Goal: Information Seeking & Learning: Find specific fact

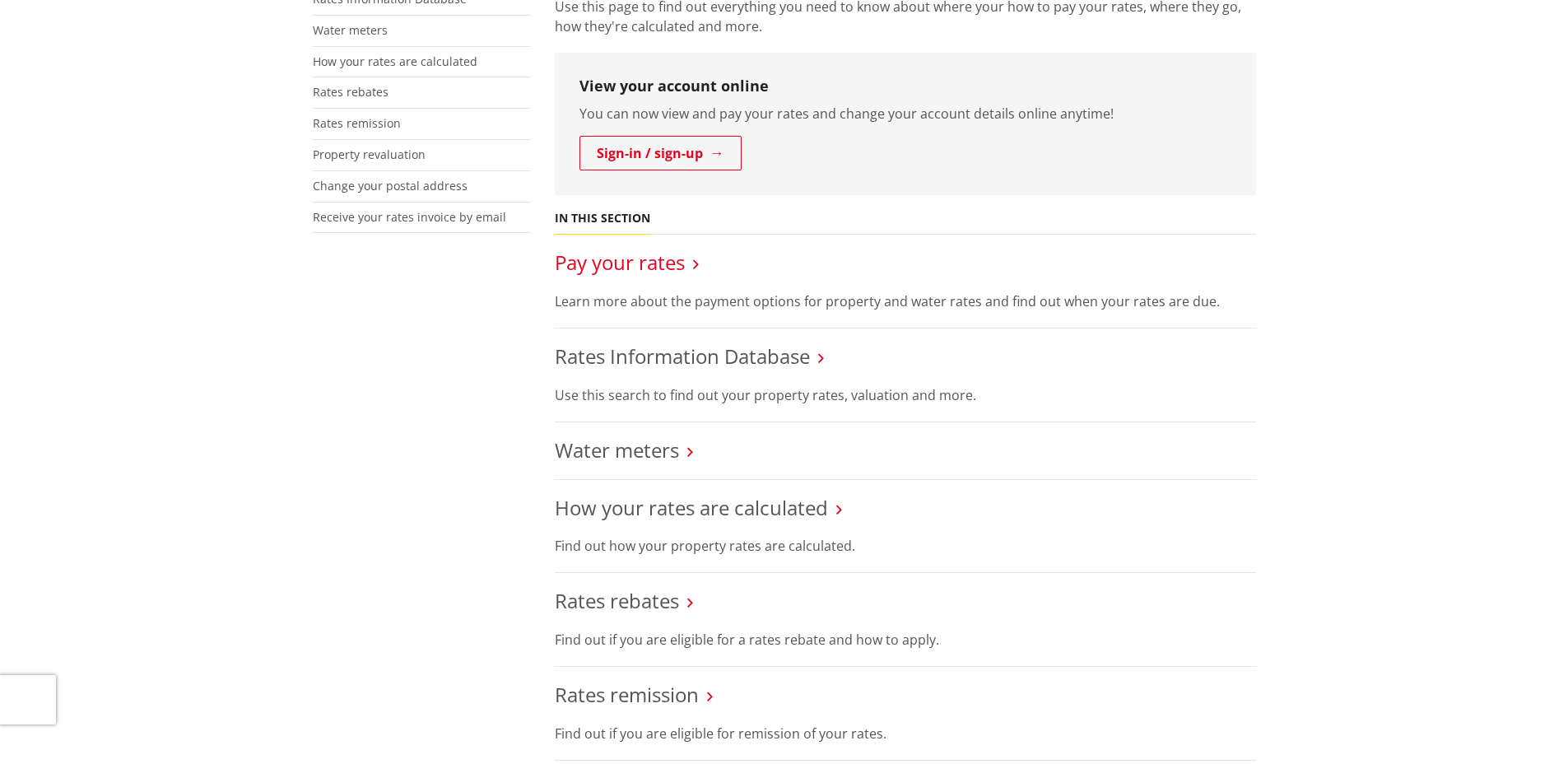
scroll to position [412, 0]
click at [303, 460] on div "More from this section Rates Pay your rates Rates Information Database Water me…" at bounding box center [784, 590] width 968 height 1336
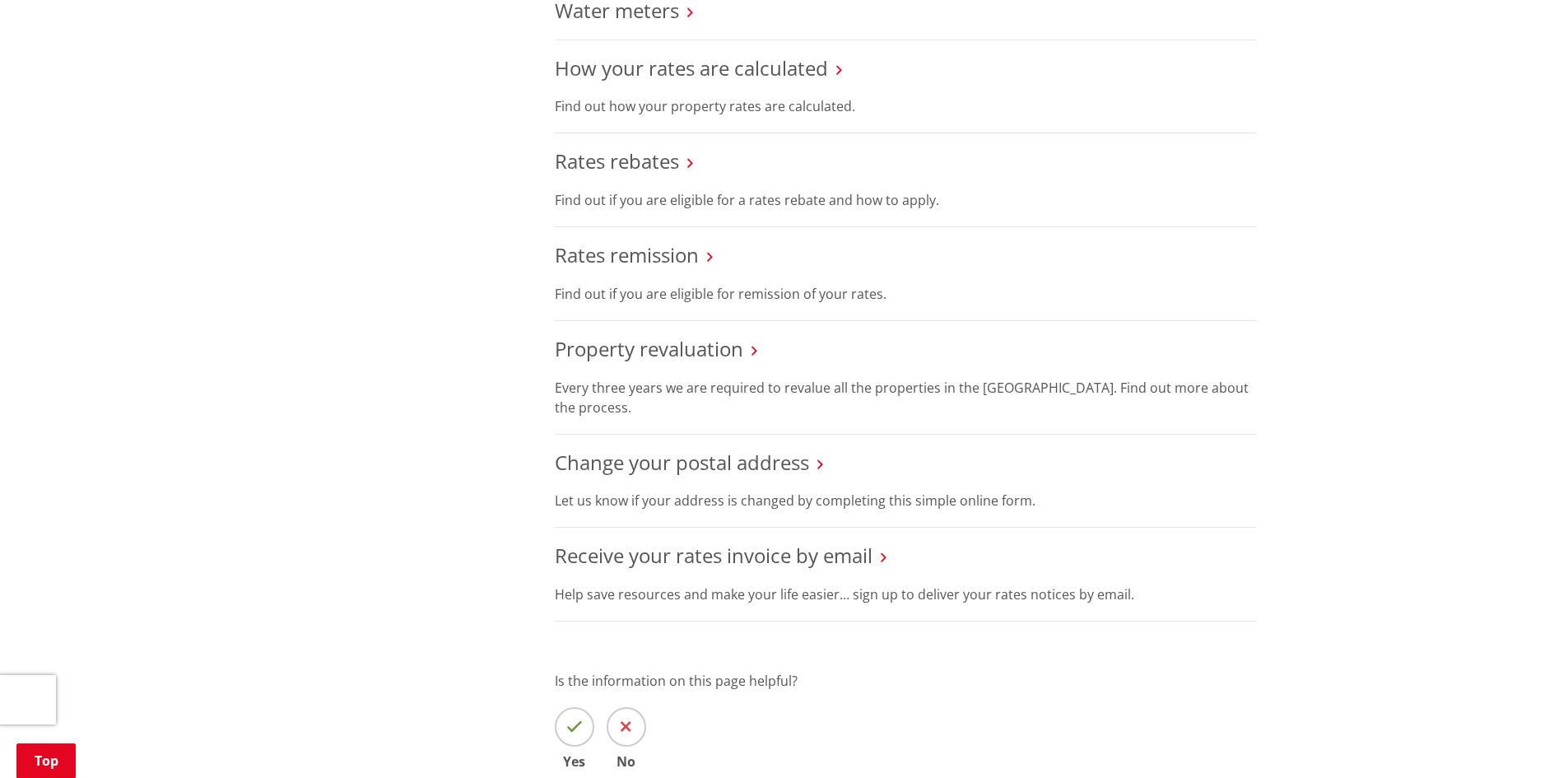
scroll to position [906, 0]
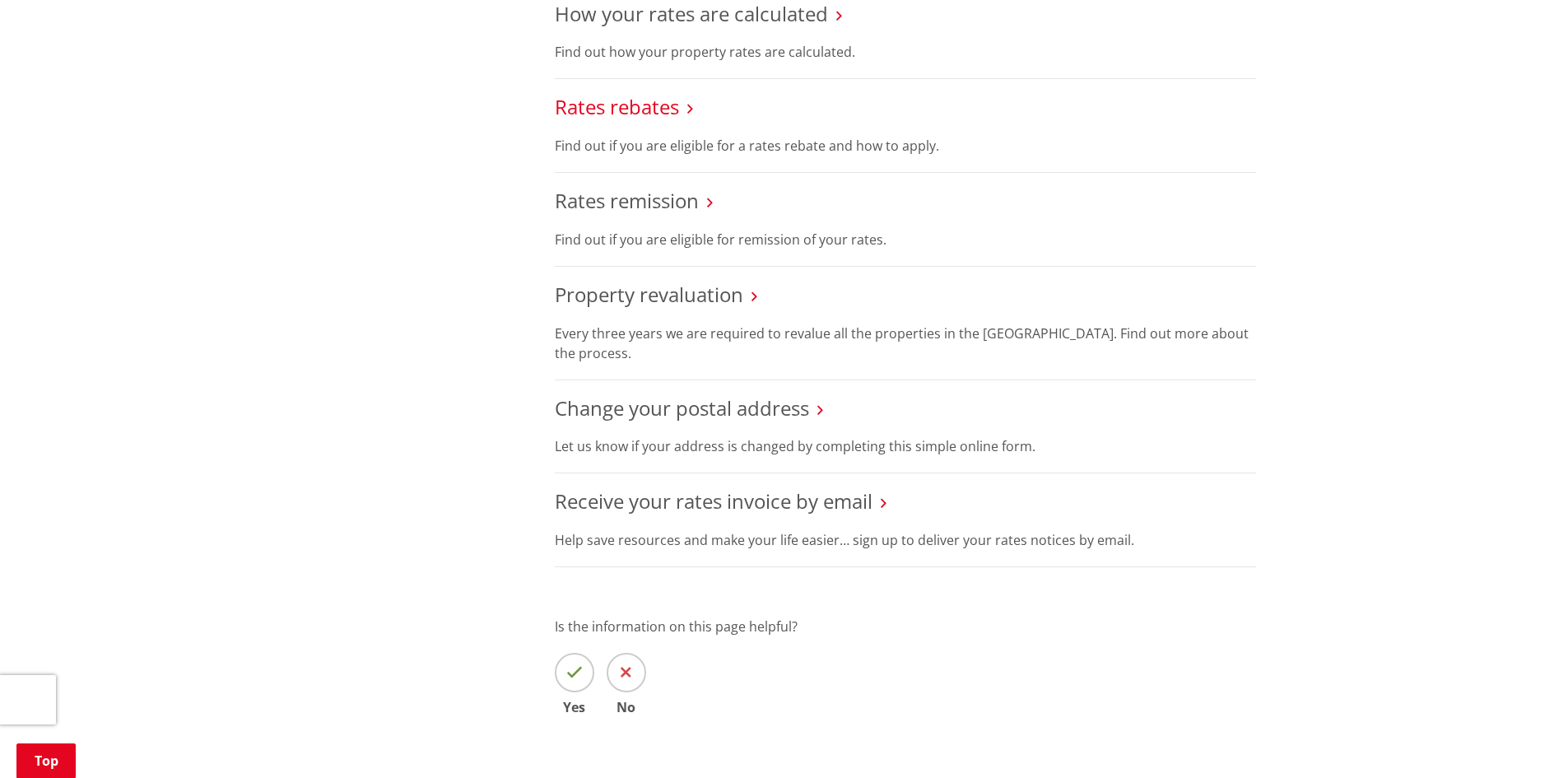
click at [631, 95] on link "Rates rebates" at bounding box center [616, 106] width 124 height 27
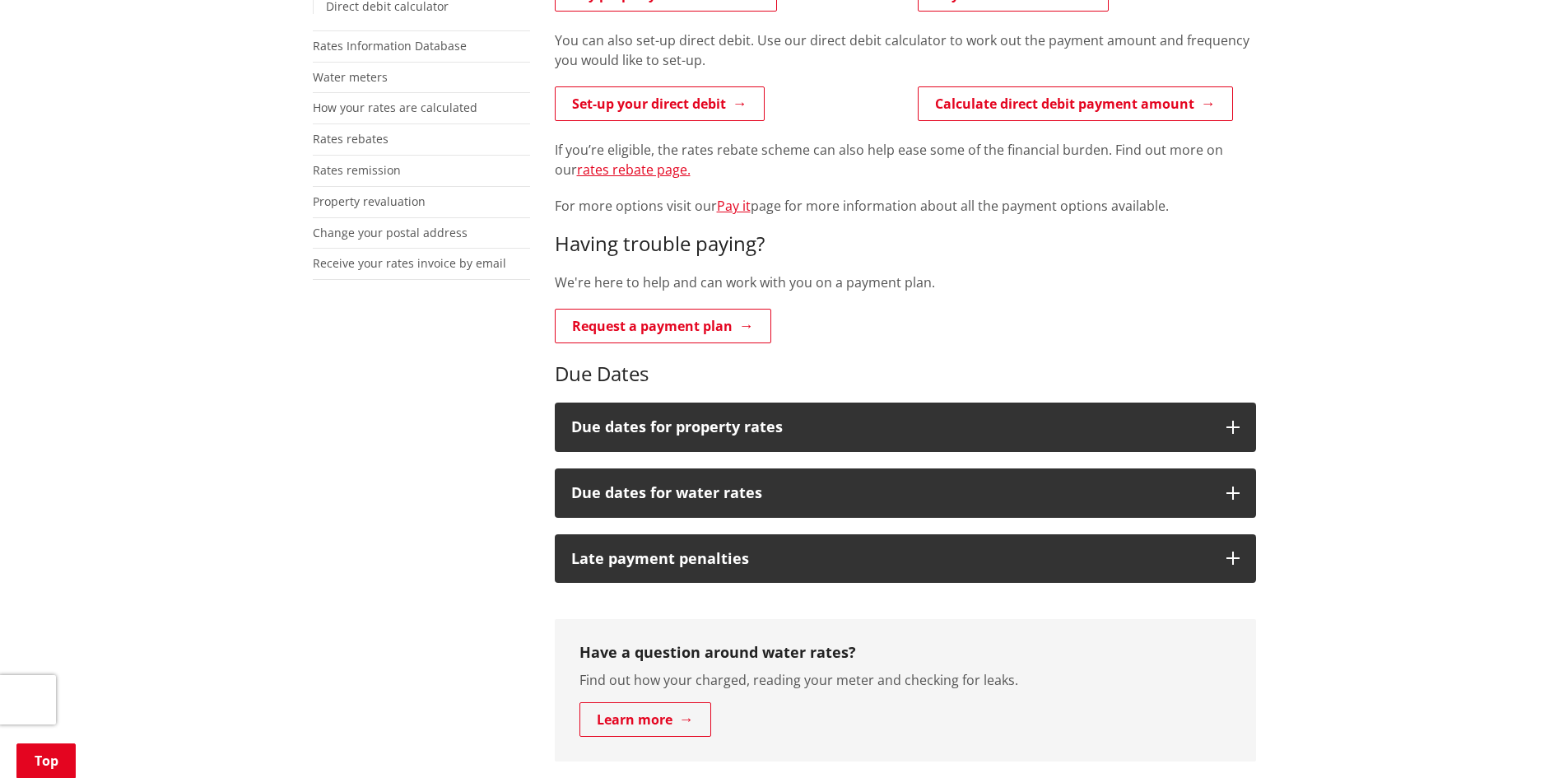
scroll to position [494, 0]
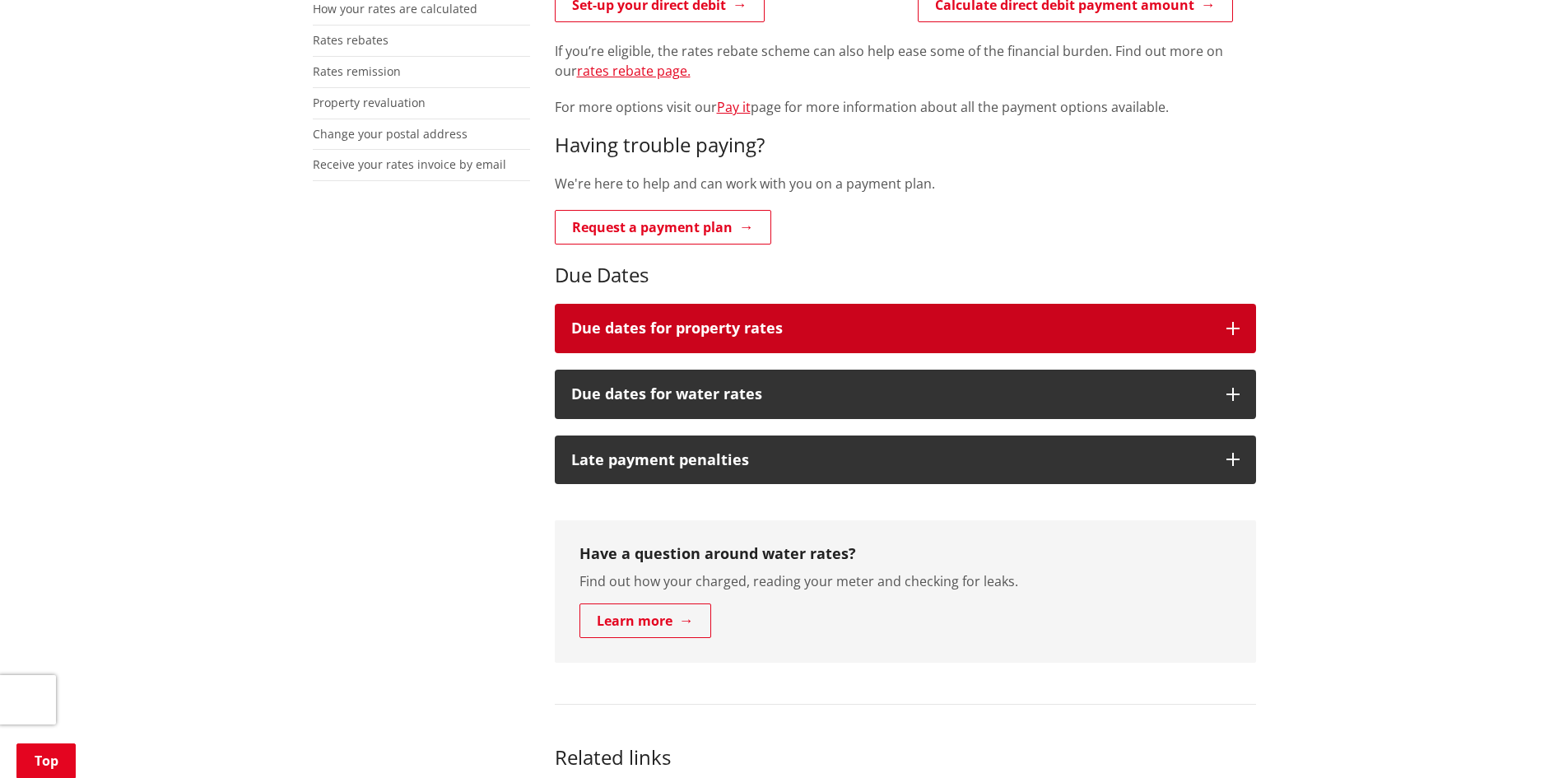
click at [1222, 329] on button "Due dates for property rates" at bounding box center [905, 328] width 701 height 49
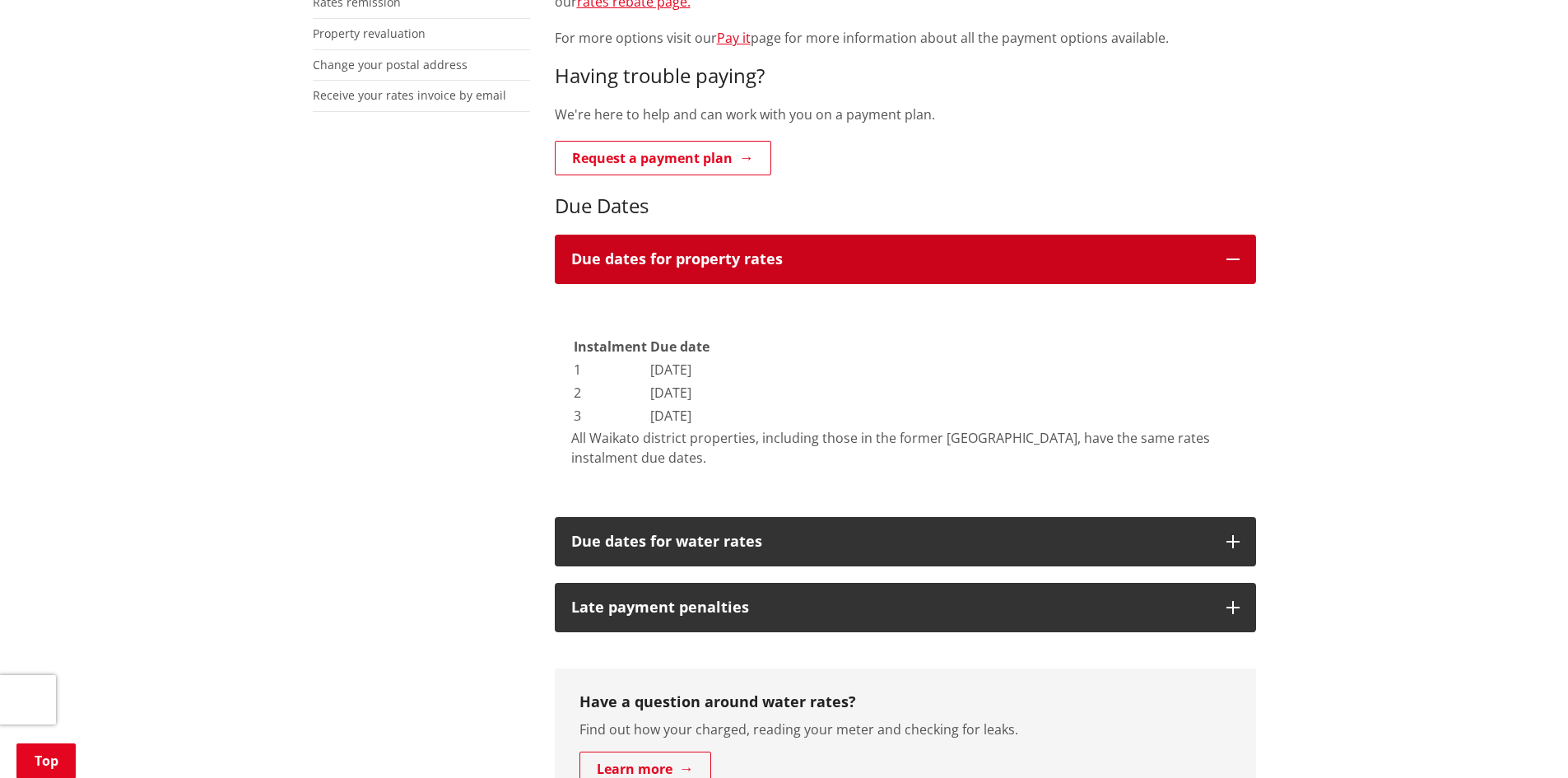
scroll to position [658, 0]
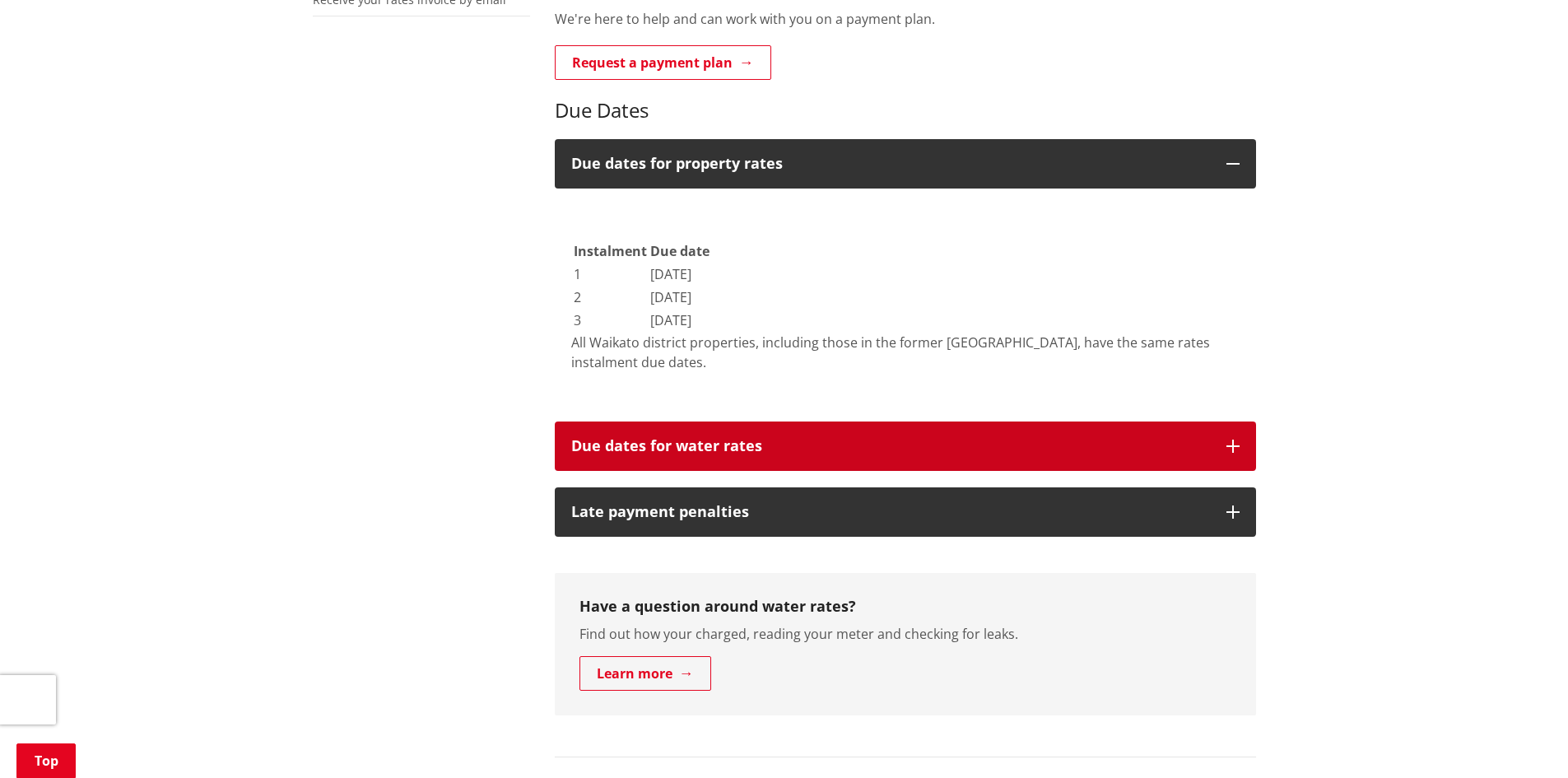
click at [1239, 441] on button "Due dates for water rates" at bounding box center [905, 446] width 701 height 49
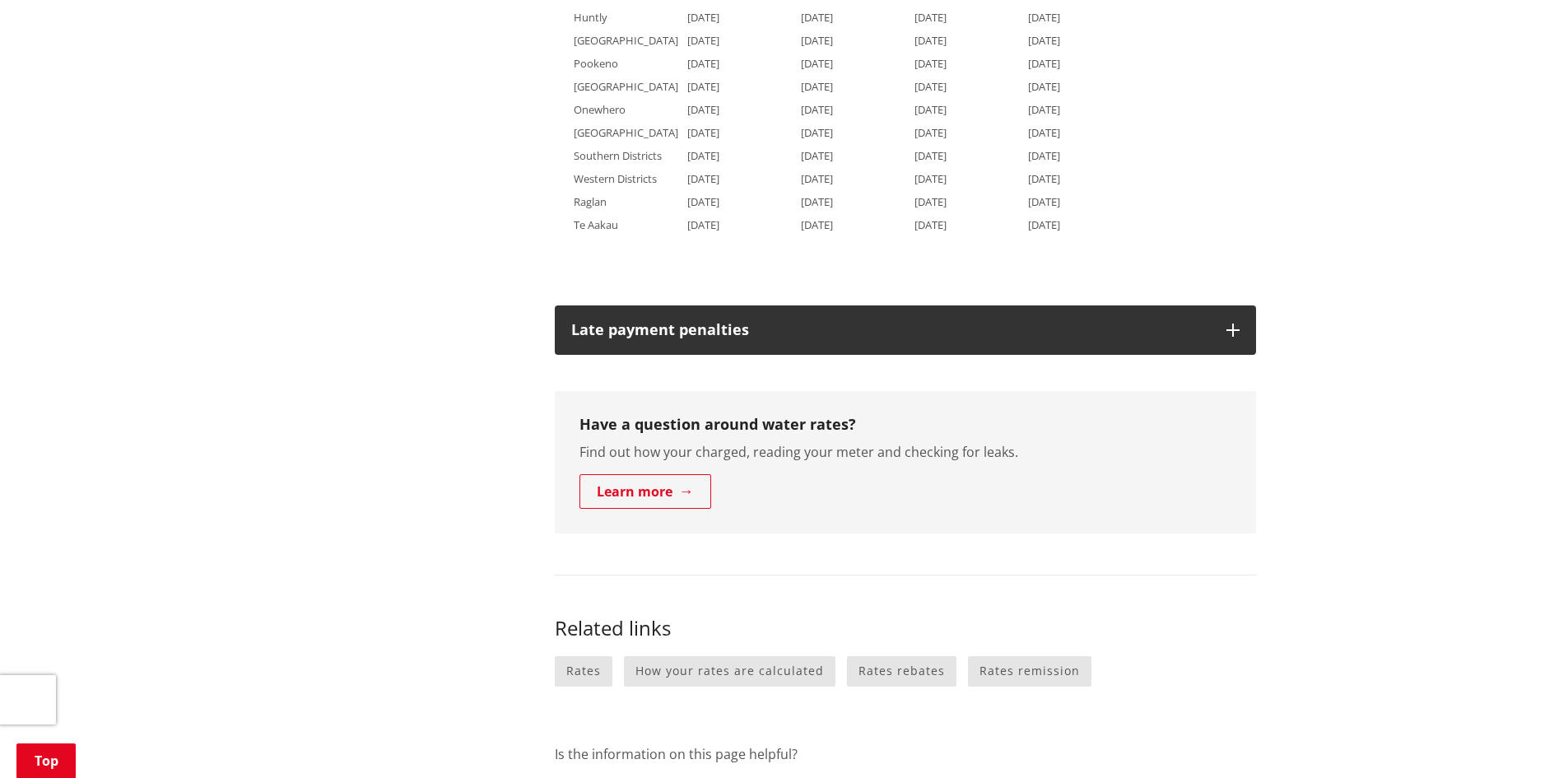
scroll to position [1318, 0]
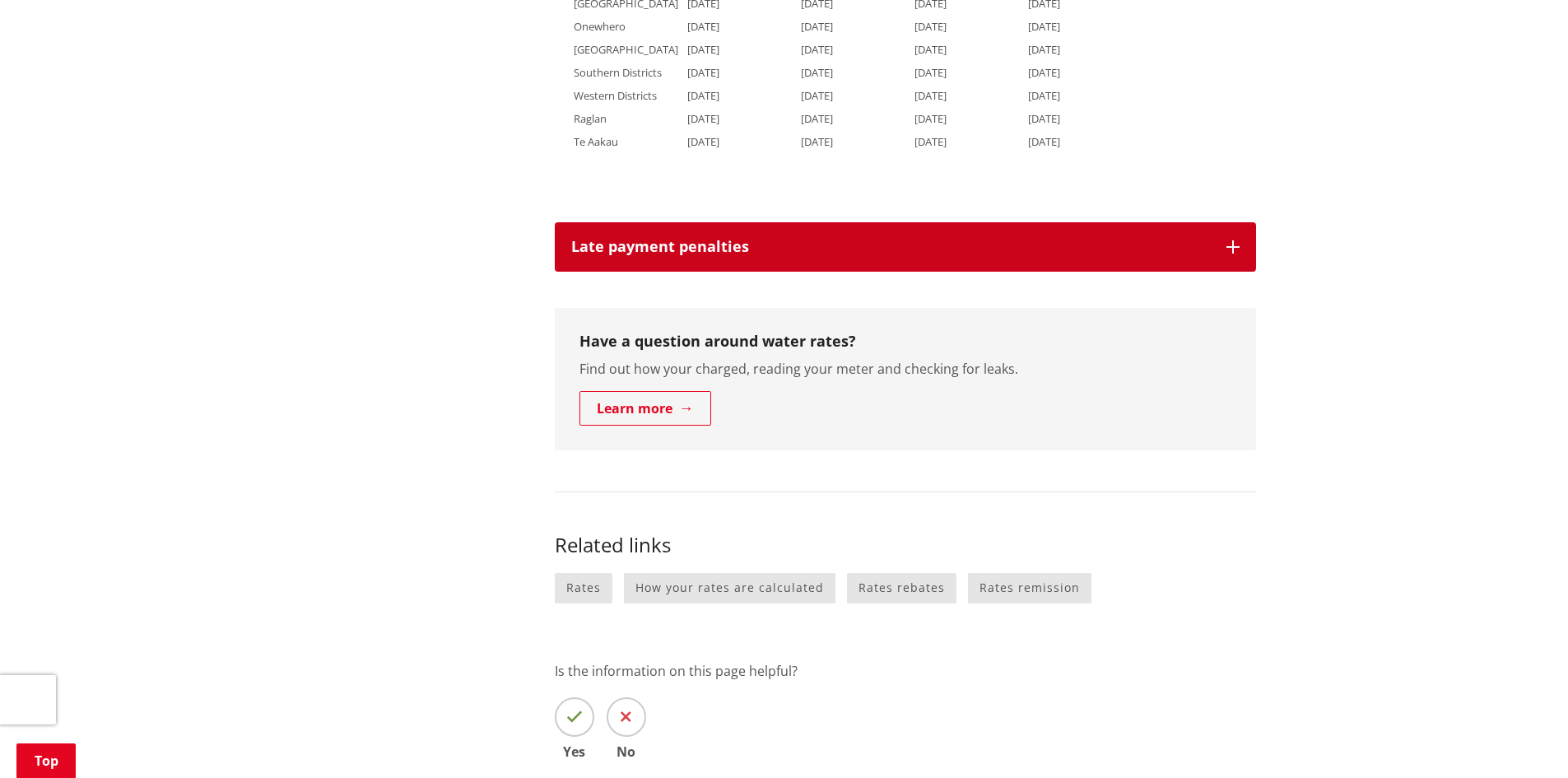
click at [648, 255] on h3 "Late payment penalties" at bounding box center [890, 247] width 638 height 16
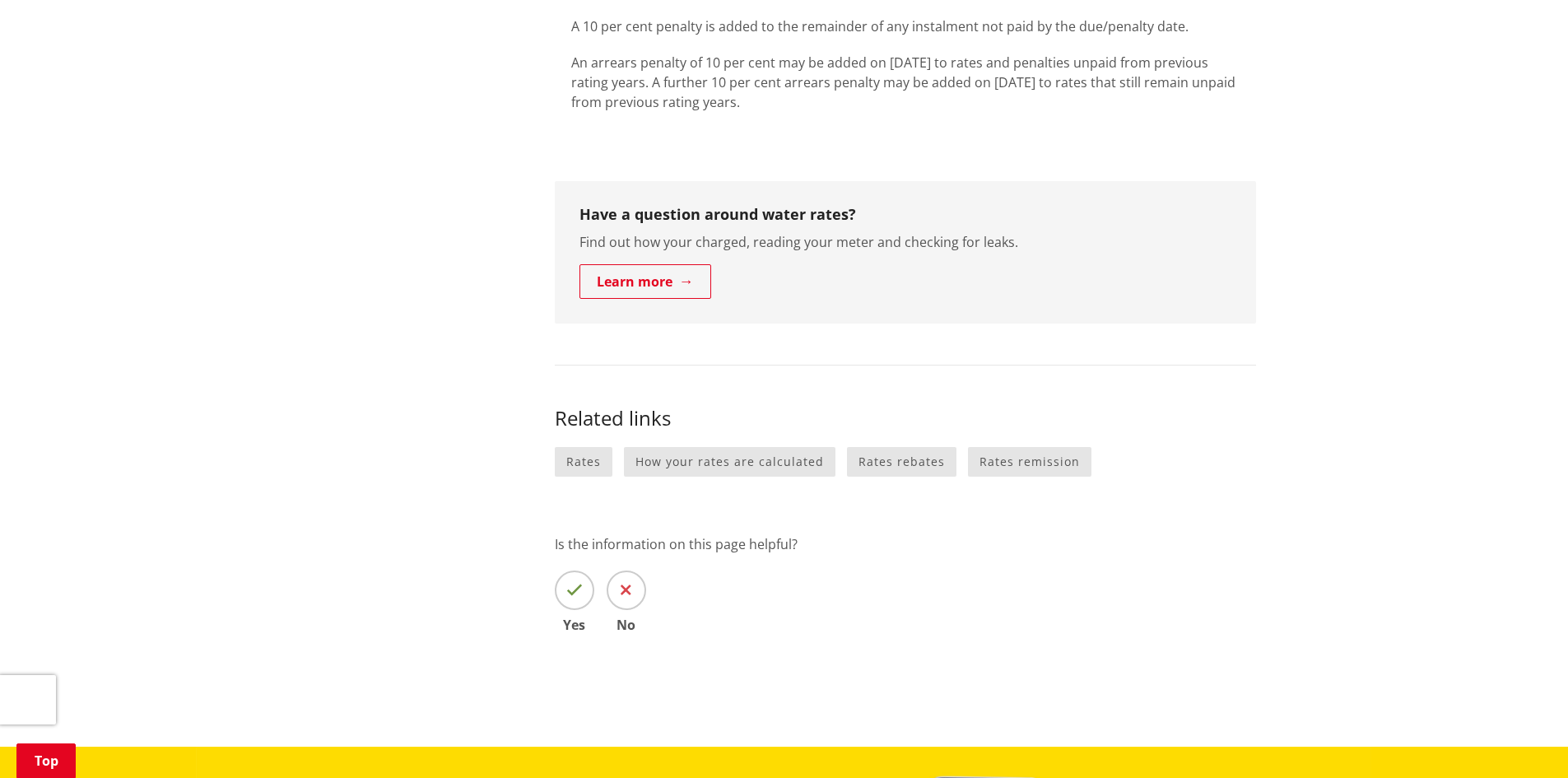
scroll to position [0, 0]
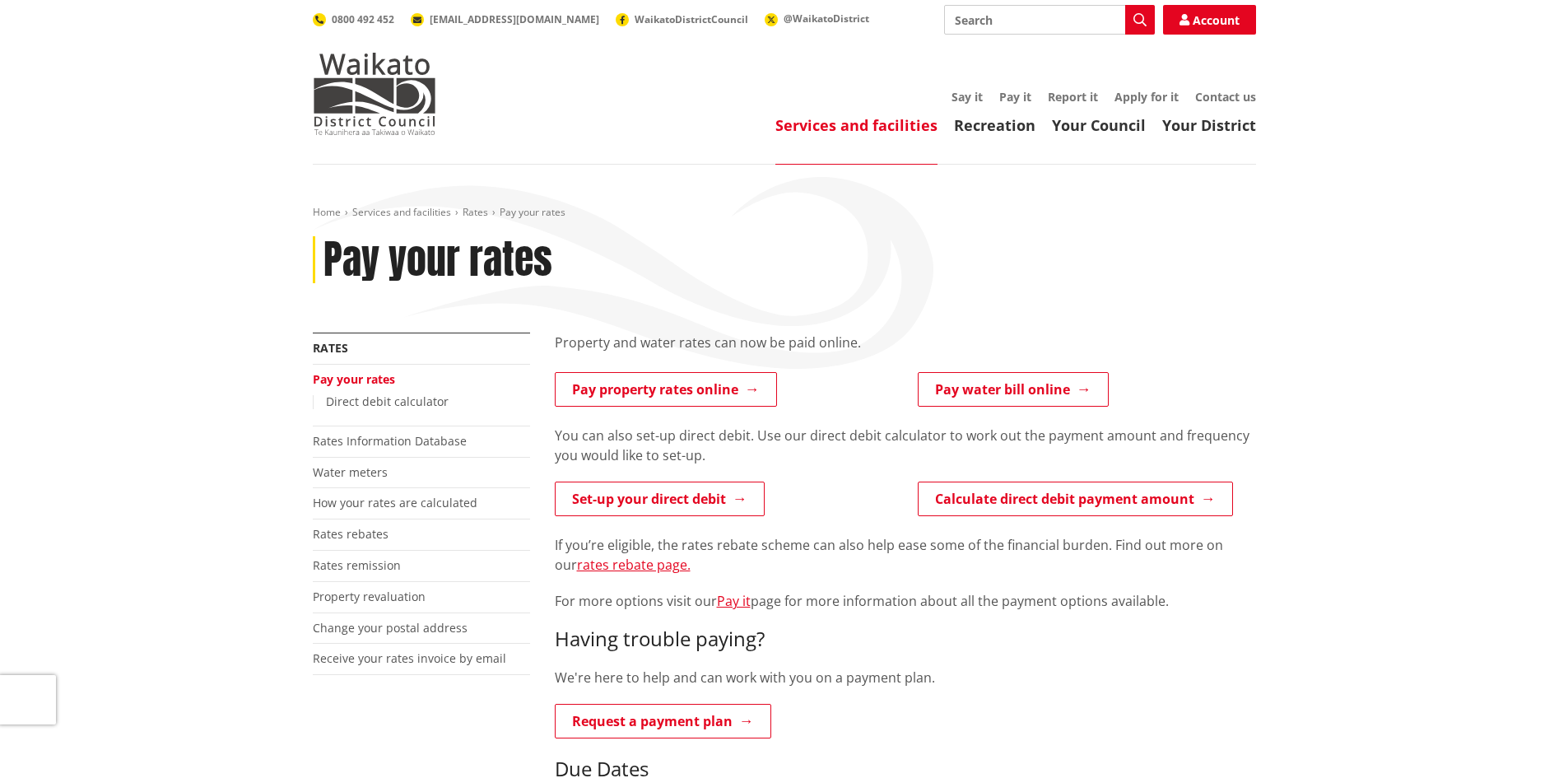
drag, startPoint x: 1096, startPoint y: 471, endPoint x: 1105, endPoint y: 82, distance: 389.1
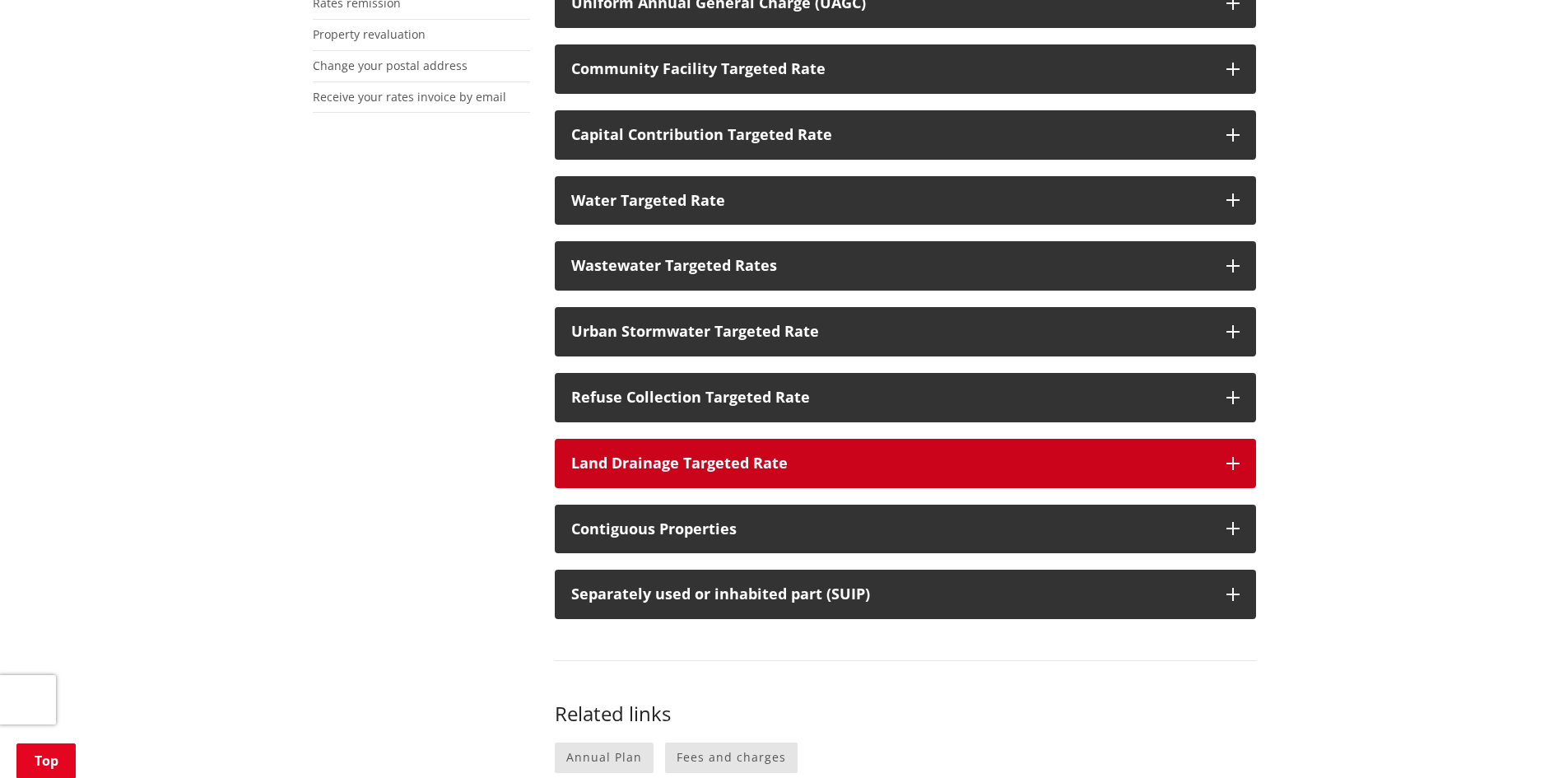
scroll to position [576, 0]
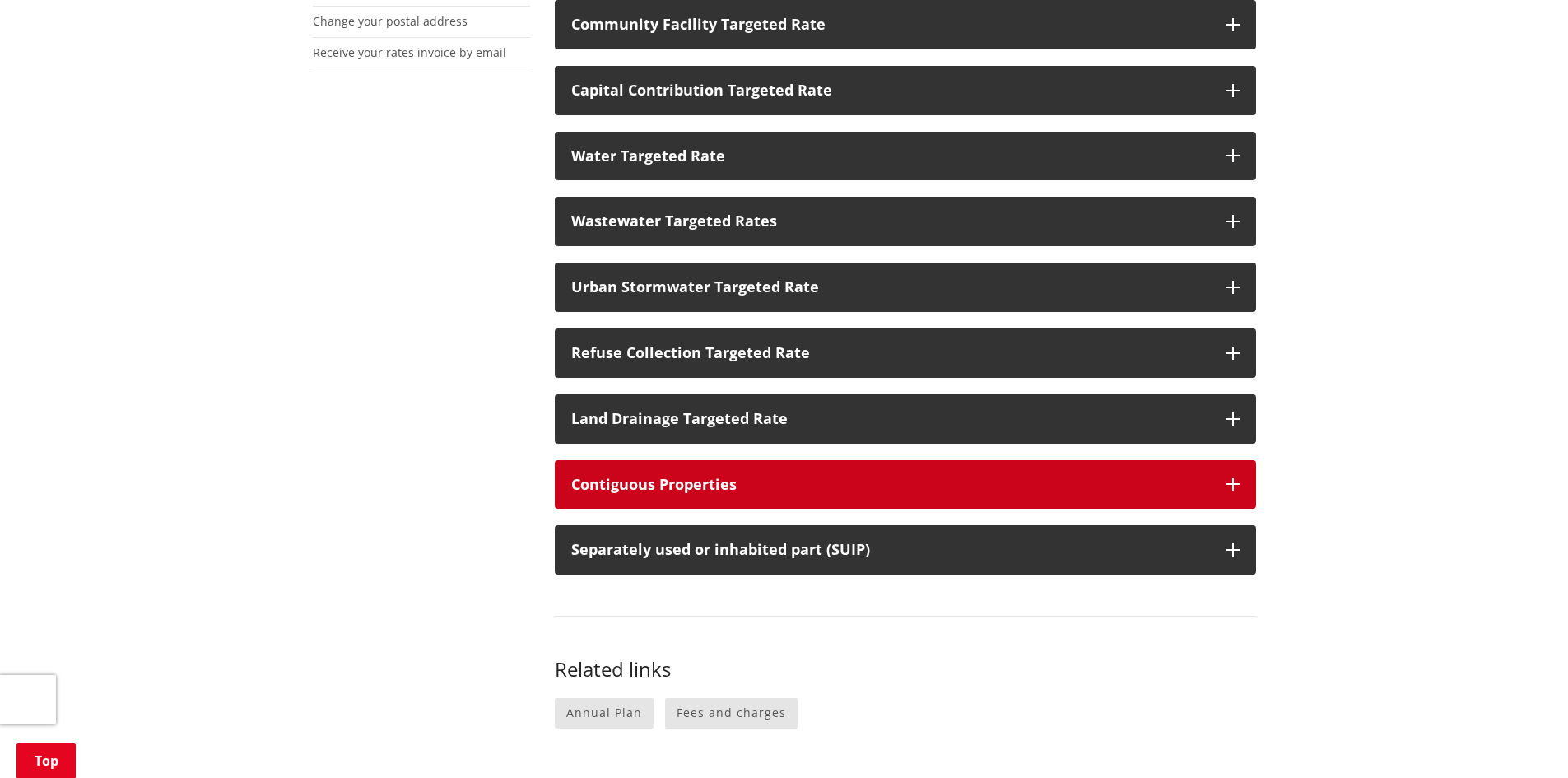
drag, startPoint x: 626, startPoint y: 481, endPoint x: 608, endPoint y: 483, distance: 18.1
click at [626, 481] on div "Contiguous Properties" at bounding box center [890, 485] width 638 height 16
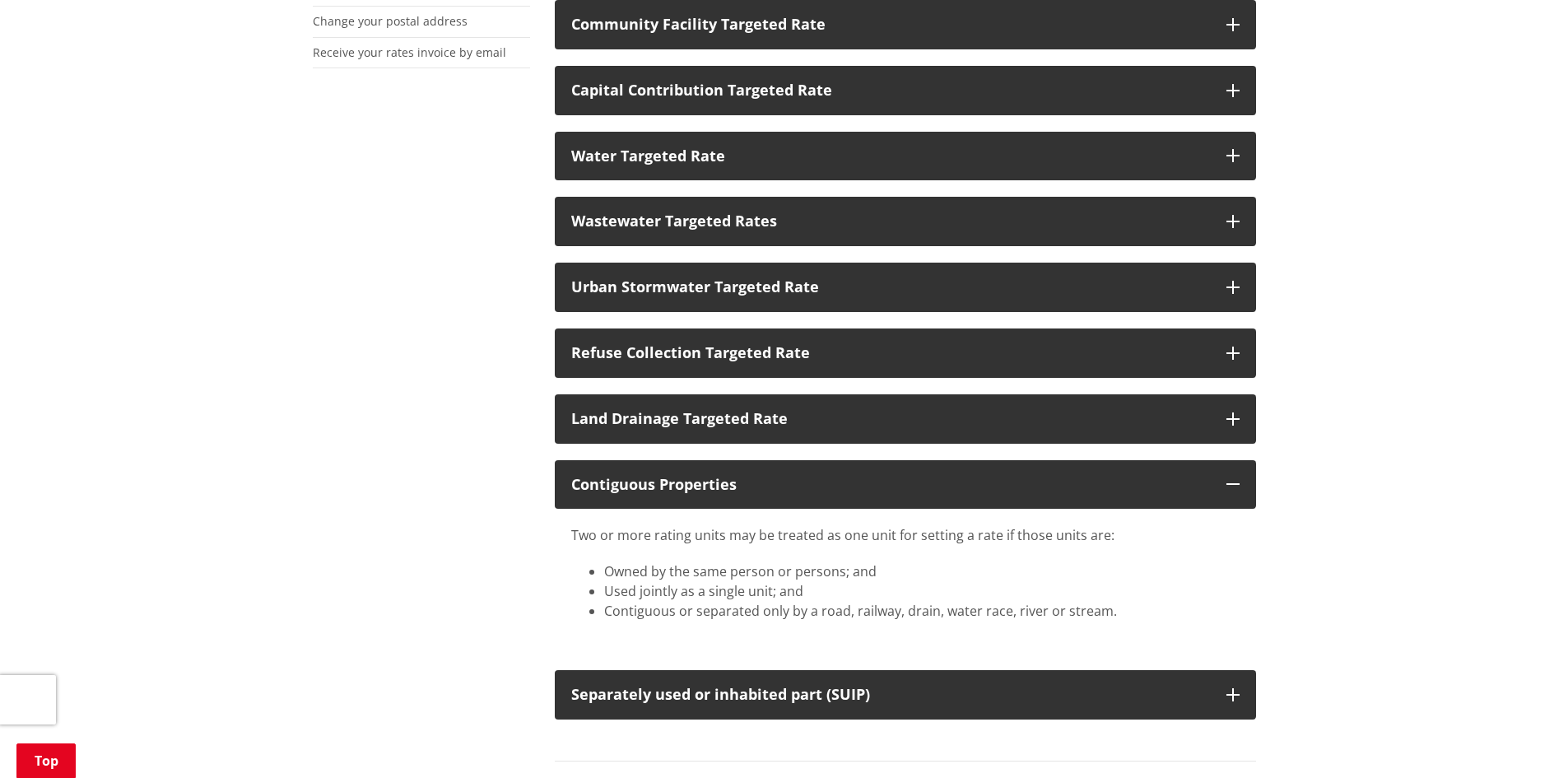
click at [468, 492] on div "More from this section Rates Pay your rates Rates Information Database Water me…" at bounding box center [784, 416] width 968 height 1320
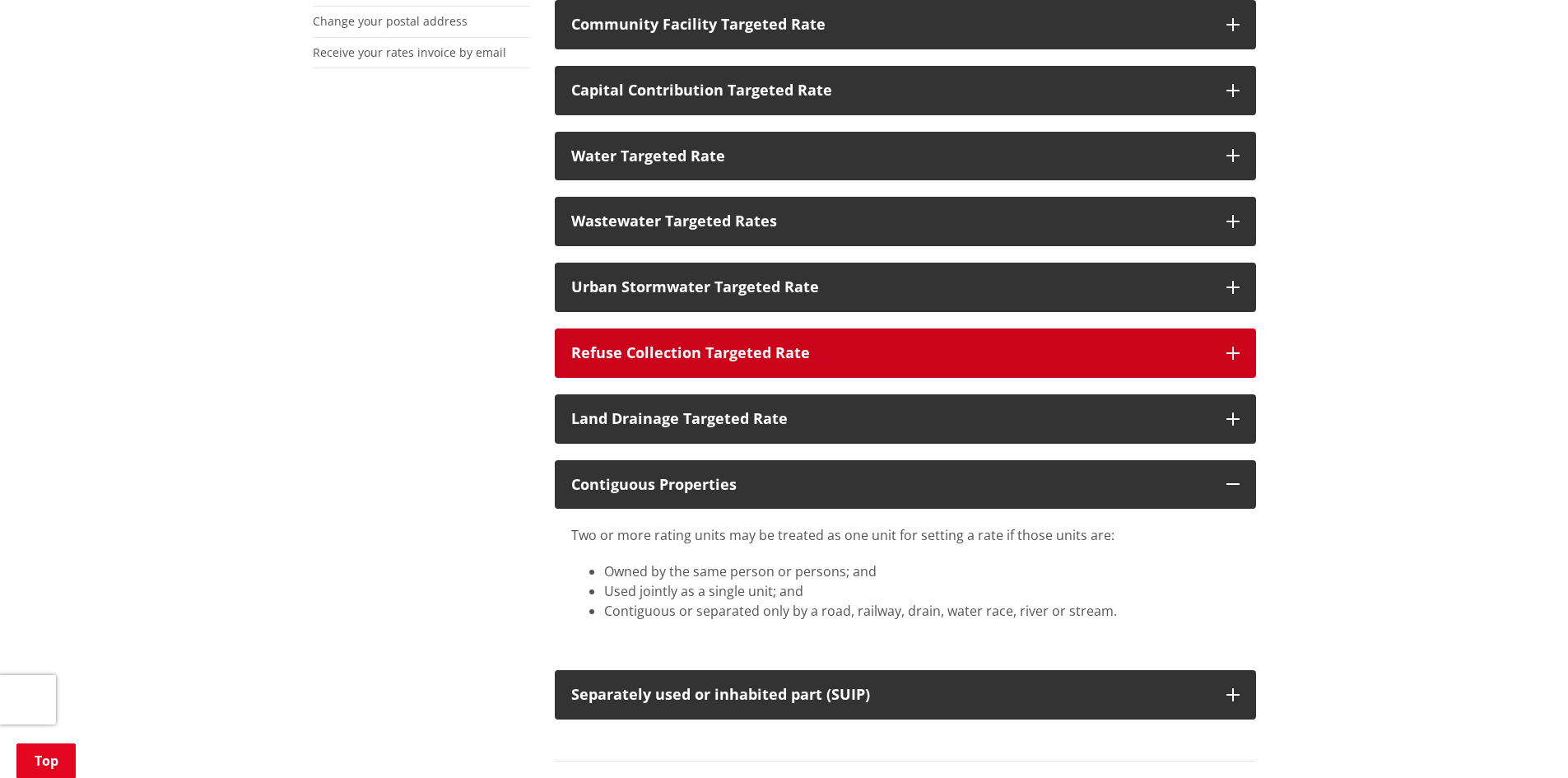
click at [1120, 349] on div "Refuse Collection Targeted Rate" at bounding box center [890, 353] width 638 height 16
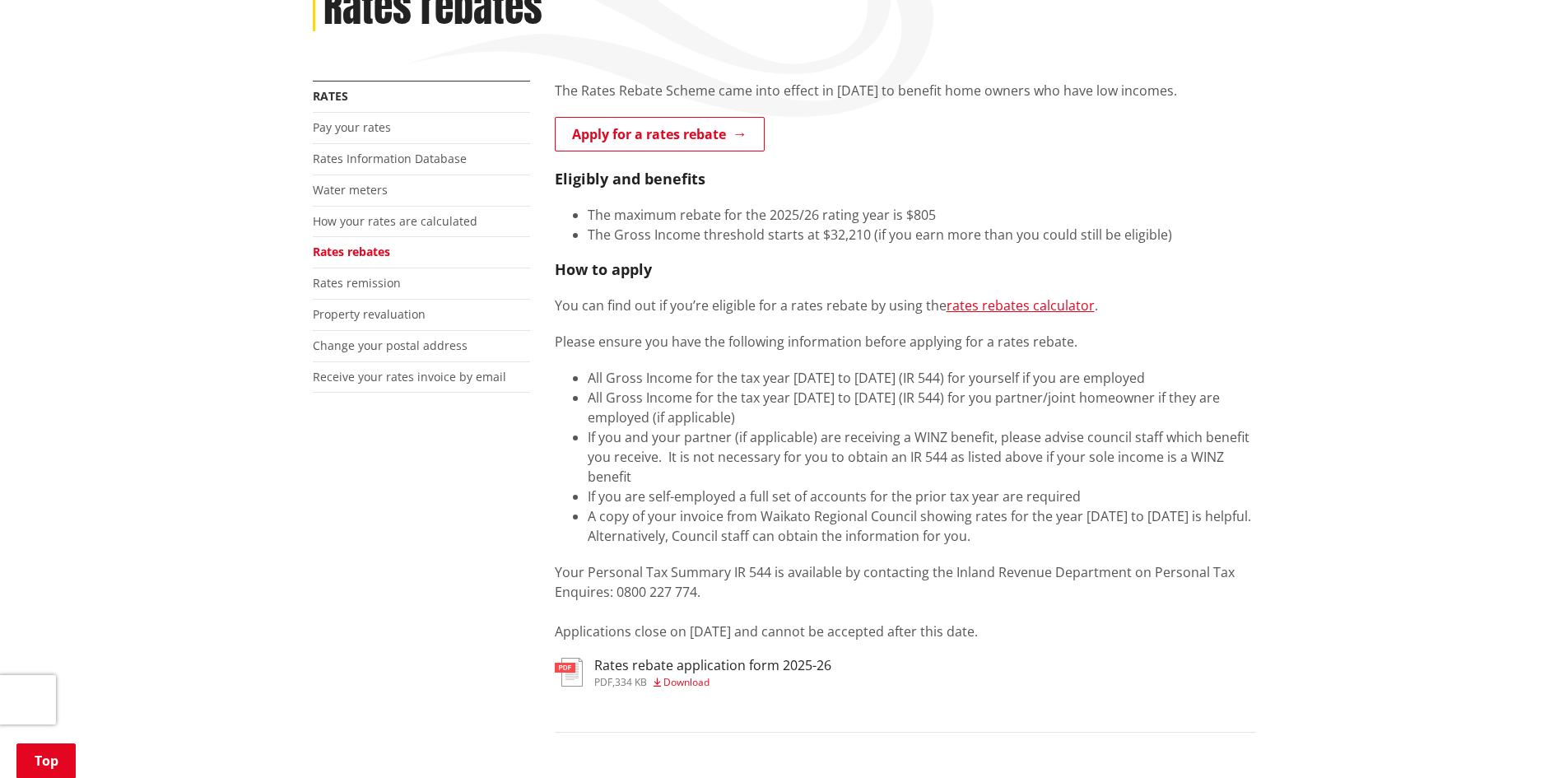
scroll to position [247, 0]
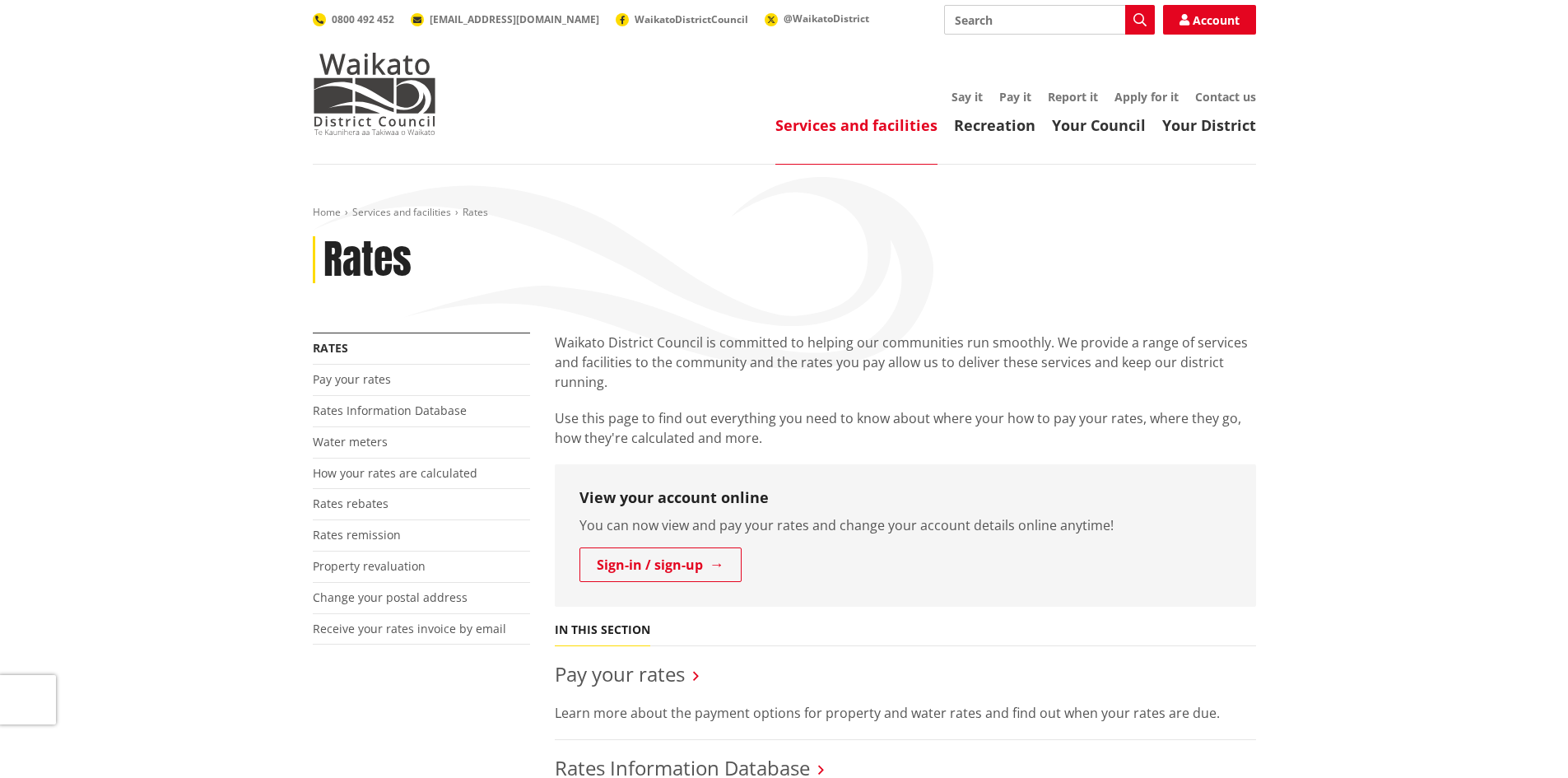
scroll to position [906, 0]
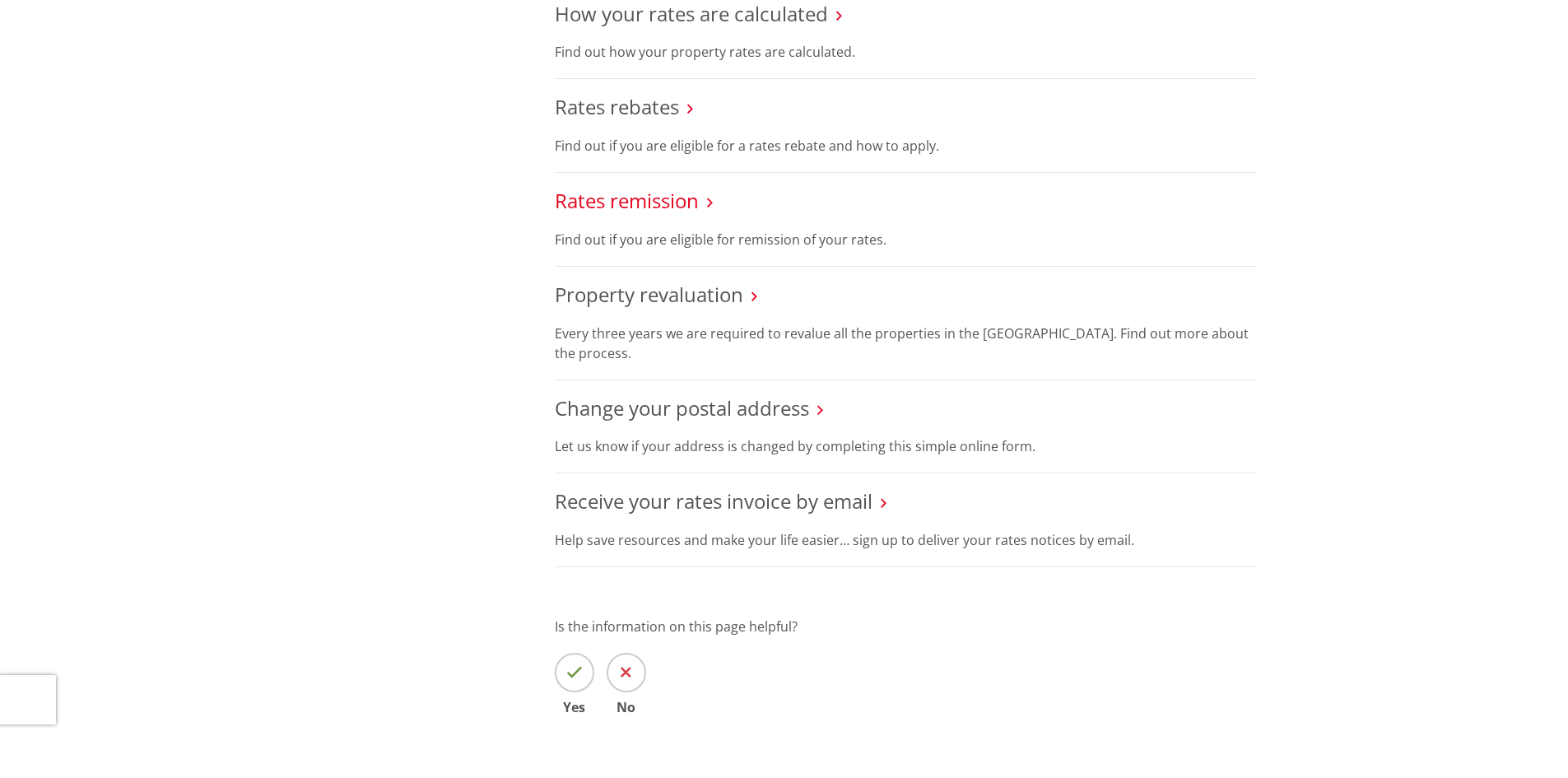
click at [600, 204] on link "Rates remission" at bounding box center [626, 200] width 144 height 27
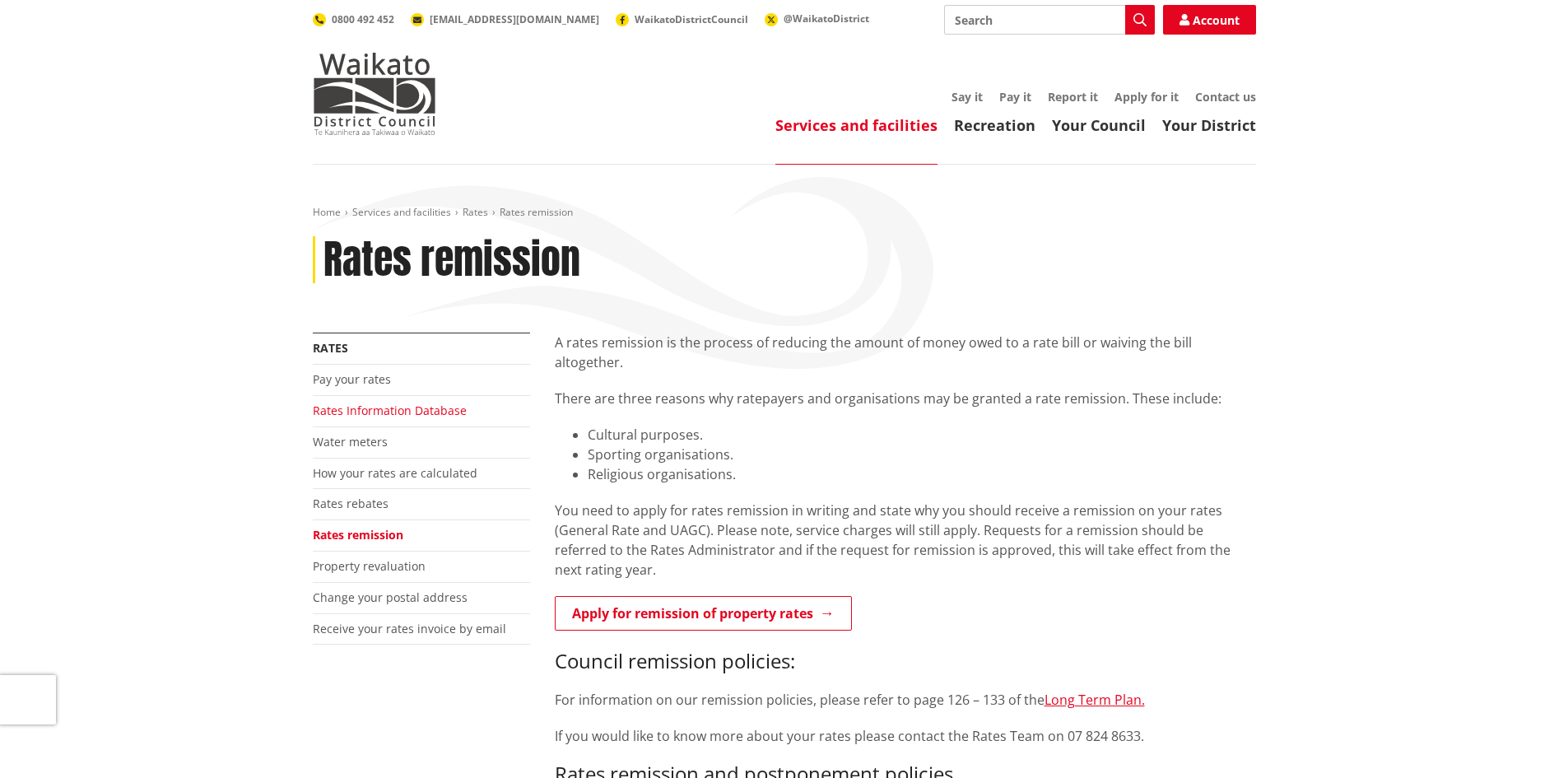
click at [388, 406] on link "Rates Information Database" at bounding box center [389, 411] width 154 height 16
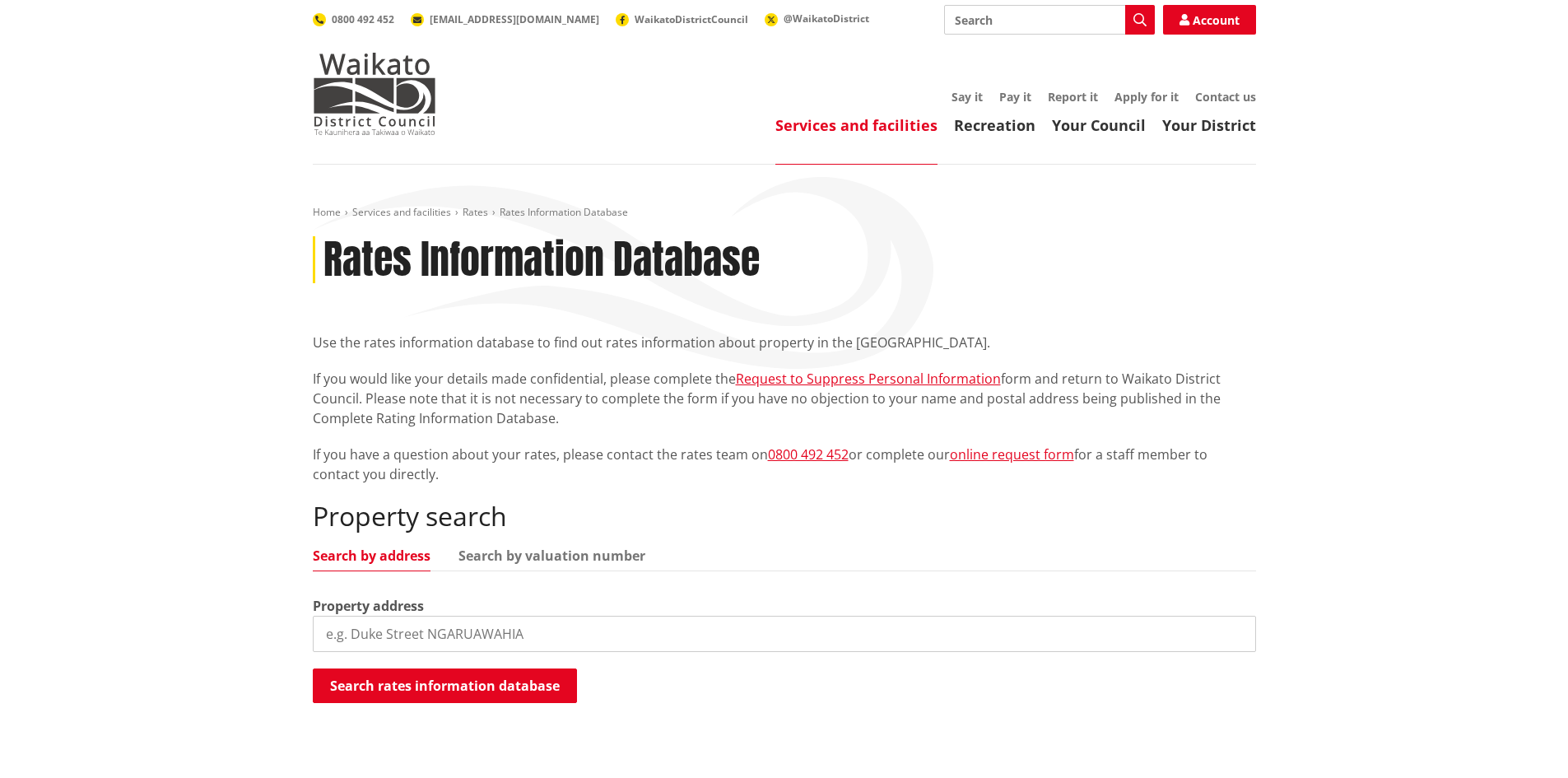
click at [419, 639] on input "search" at bounding box center [784, 633] width 943 height 37
type input "[STREET_ADDRESS]"
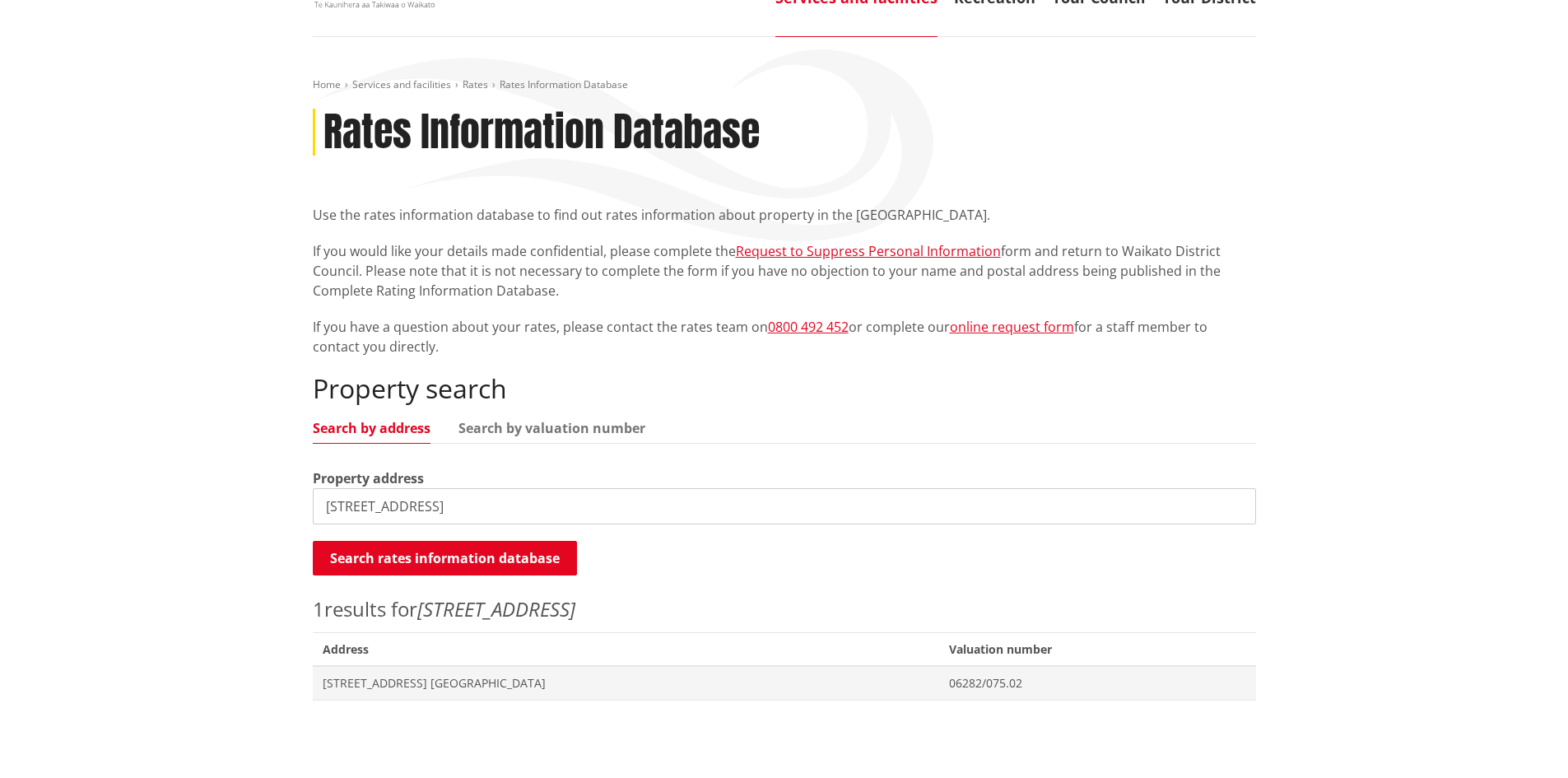
scroll to position [164, 0]
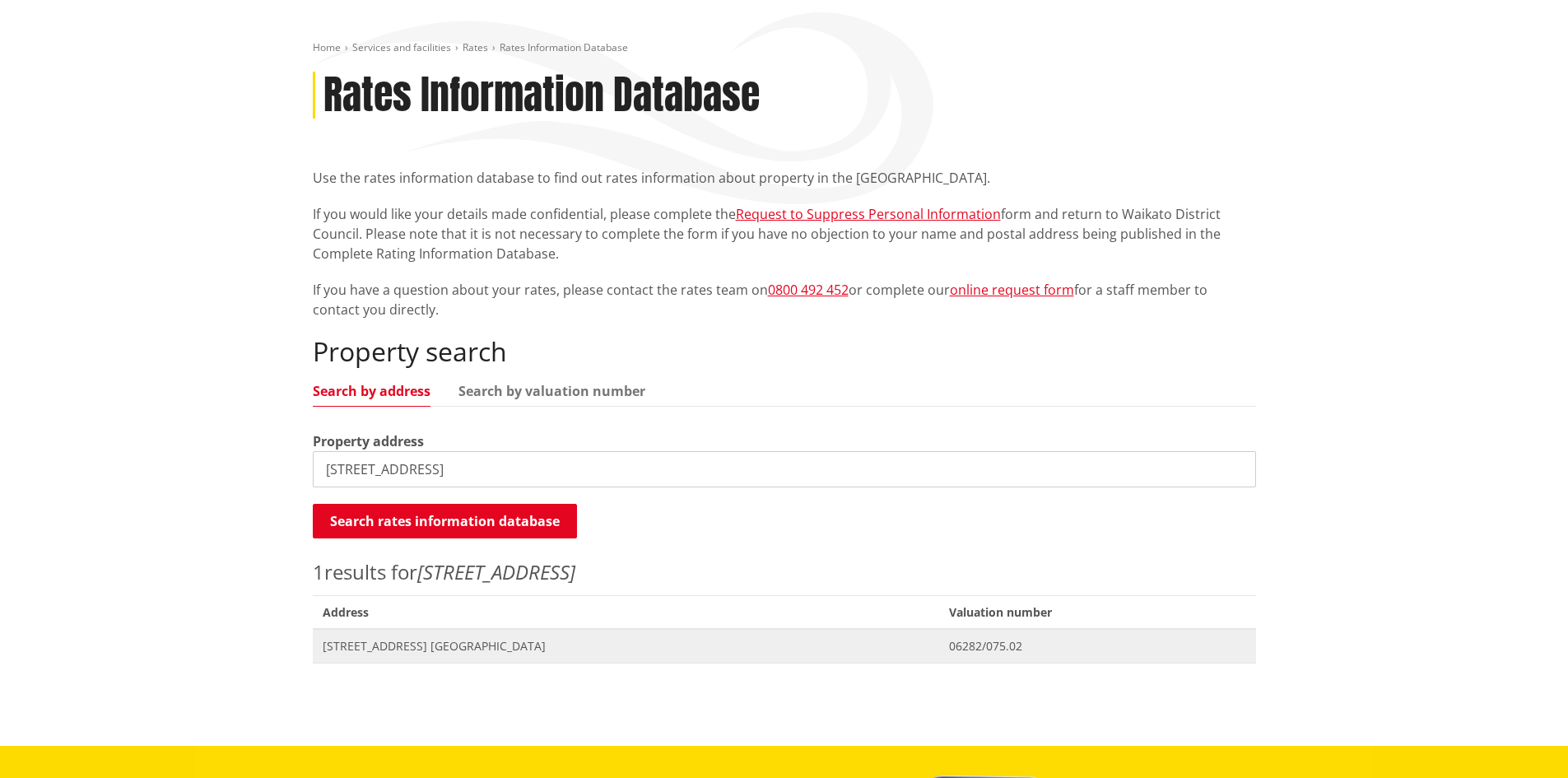
click at [416, 639] on span "[STREET_ADDRESS] [GEOGRAPHIC_DATA]" at bounding box center [625, 646] width 606 height 16
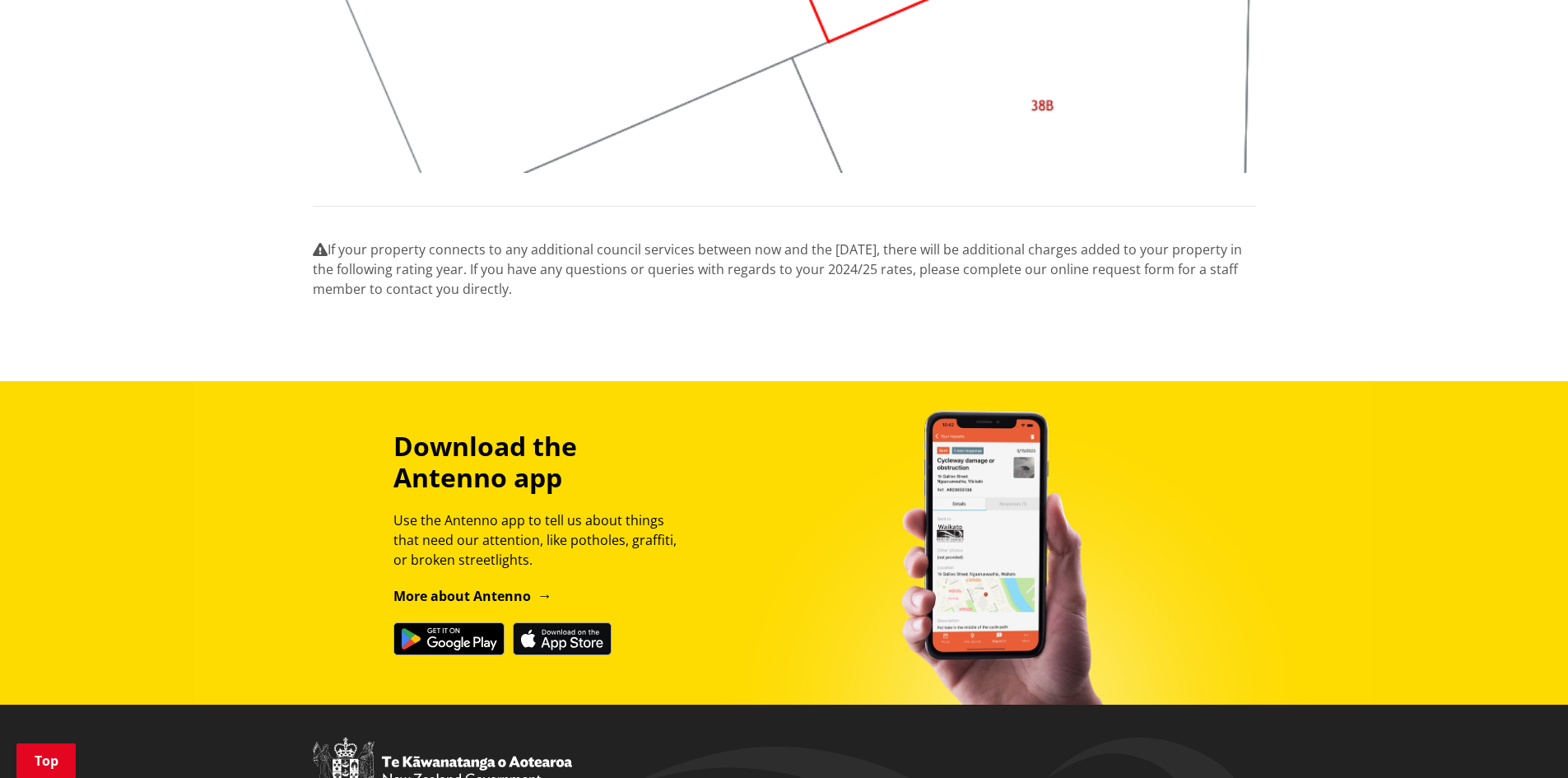
scroll to position [2058, 0]
